Goal: Task Accomplishment & Management: Manage account settings

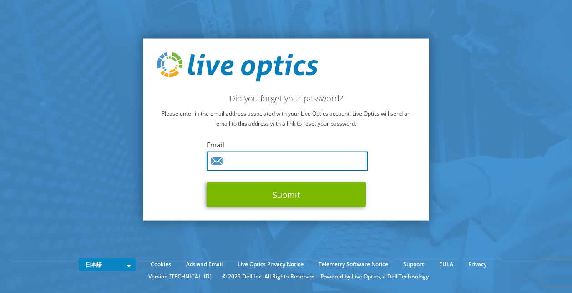
click at [281, 166] on input "text" at bounding box center [287, 162] width 161 height 20
click at [259, 163] on input "text" at bounding box center [287, 162] width 161 height 20
type input "ishikawa@hagiwara.co.jp"
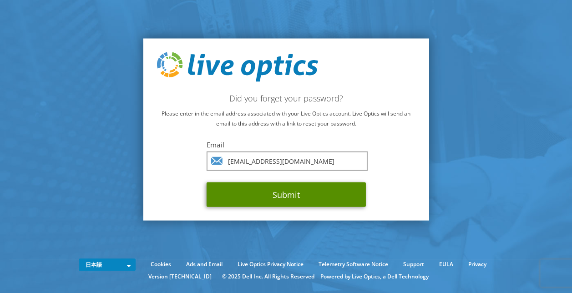
click at [263, 195] on button "Submit" at bounding box center [286, 194] width 159 height 25
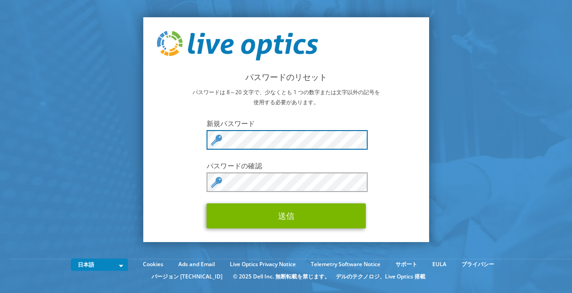
click at [197, 141] on div "パスワードのリセット パスワードは 8～20 文字で、少なくとも 1 つの数字または文字以外の記号を使用する必要があります。 新規パスワード パスワードの確認…" at bounding box center [286, 129] width 286 height 225
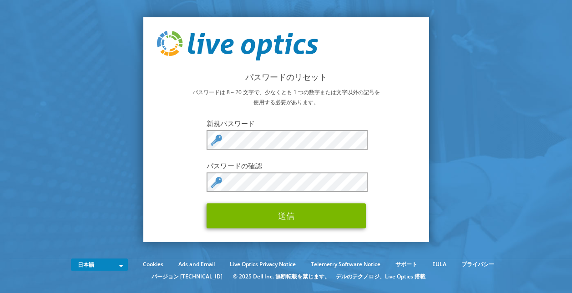
click at [196, 194] on div "パスワードのリセット パスワードは 8～20 文字で、少なくとも 1 つの数字または文字以外の記号を使用する必要があります。 新規パスワード パスワードの確認…" at bounding box center [286, 129] width 286 height 225
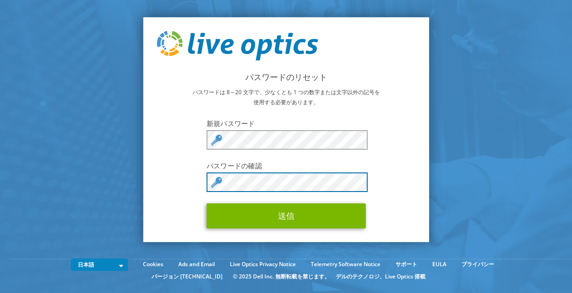
click at [185, 173] on div "パスワードのリセット パスワードは 8～20 文字で、少なくとも 1 つの数字または文字以外の記号を使用する必要があります。 新規パスワード パスワードの確認…" at bounding box center [286, 129] width 286 height 225
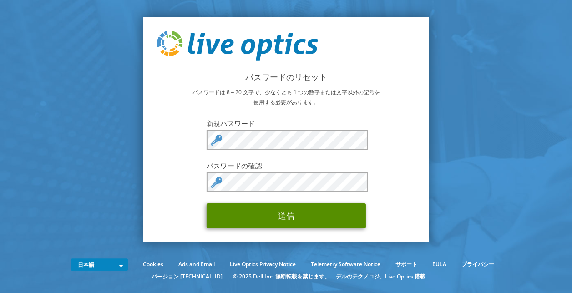
click at [219, 221] on button "送信" at bounding box center [286, 215] width 159 height 25
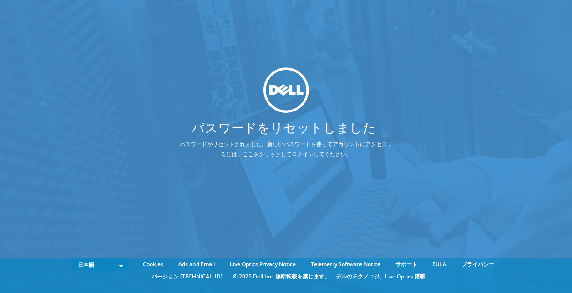
click at [264, 153] on link "ここをクリック" at bounding box center [262, 154] width 38 height 8
